Goal: Check status: Check status

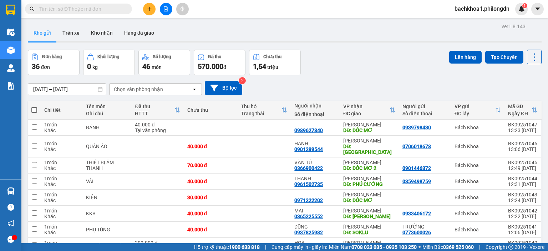
type input "0961707577"
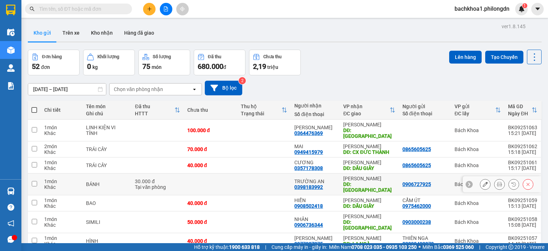
scroll to position [65, 0]
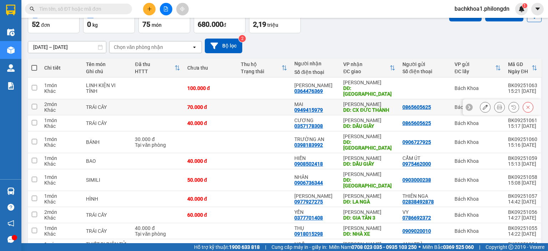
scroll to position [65, 0]
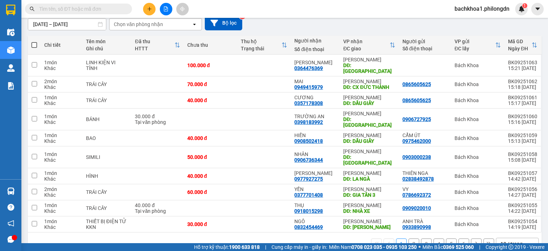
click at [408, 238] on button "2" at bounding box center [413, 243] width 11 height 11
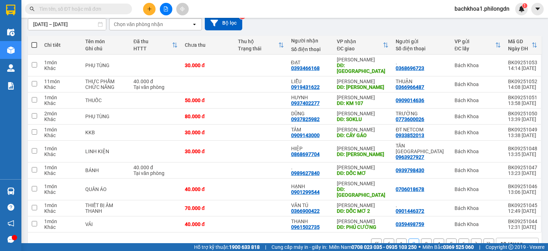
click at [421, 238] on button "3" at bounding box center [426, 243] width 11 height 11
